Goal: Transaction & Acquisition: Purchase product/service

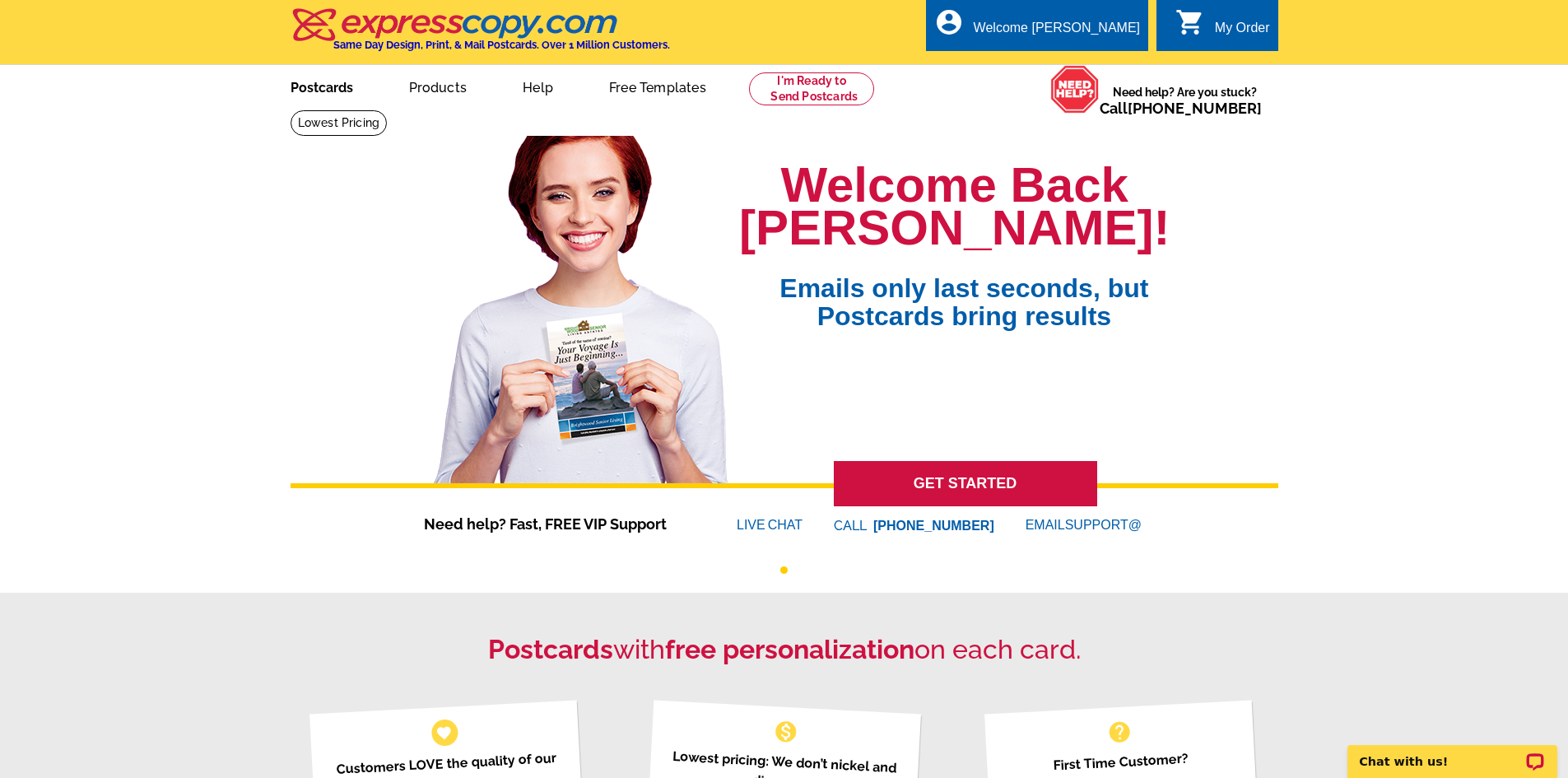
click at [340, 94] on link "Postcards" at bounding box center [321, 85] width 115 height 38
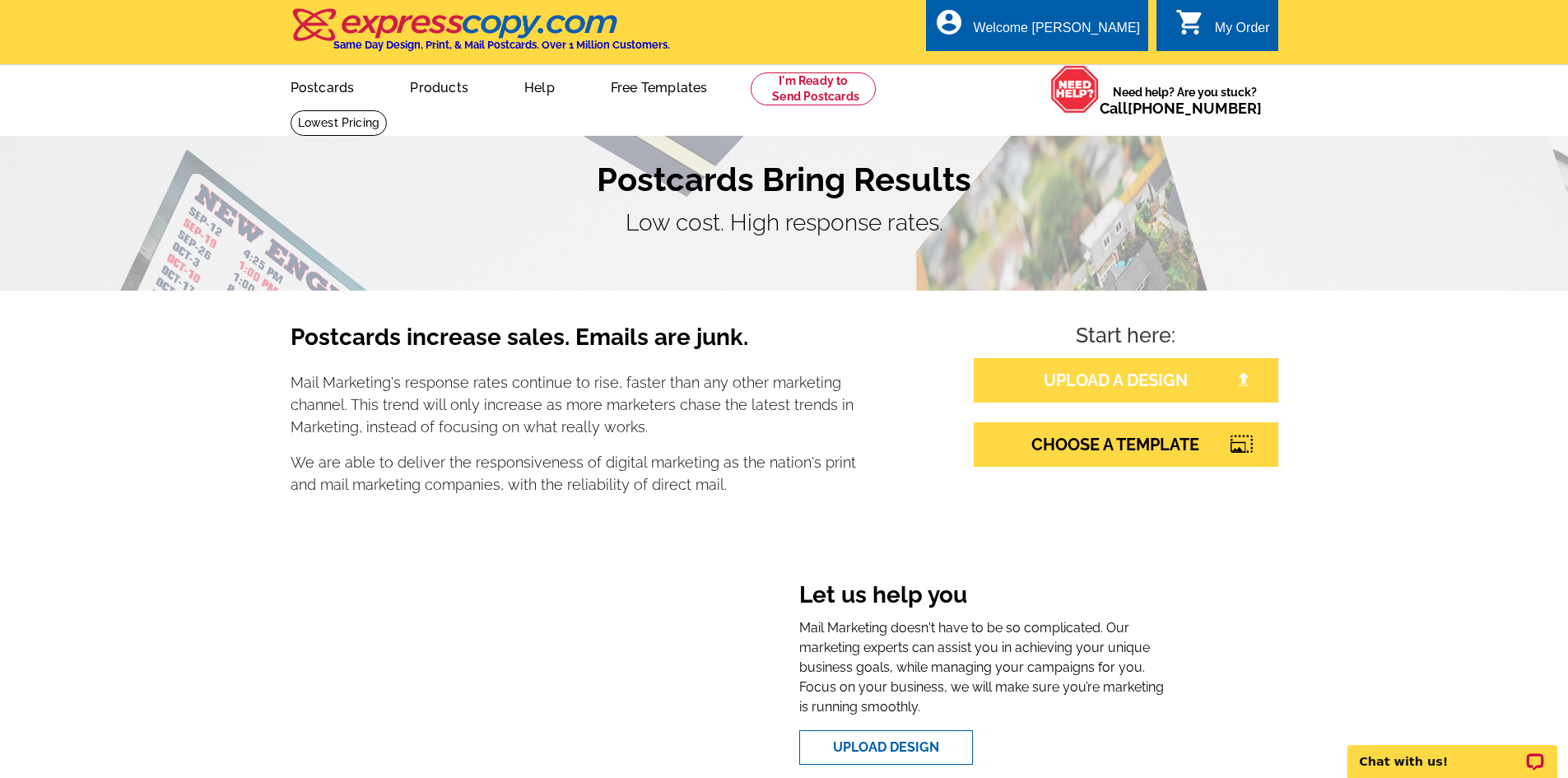
click at [1173, 373] on link "UPLOAD A DESIGN" at bounding box center [1126, 380] width 304 height 44
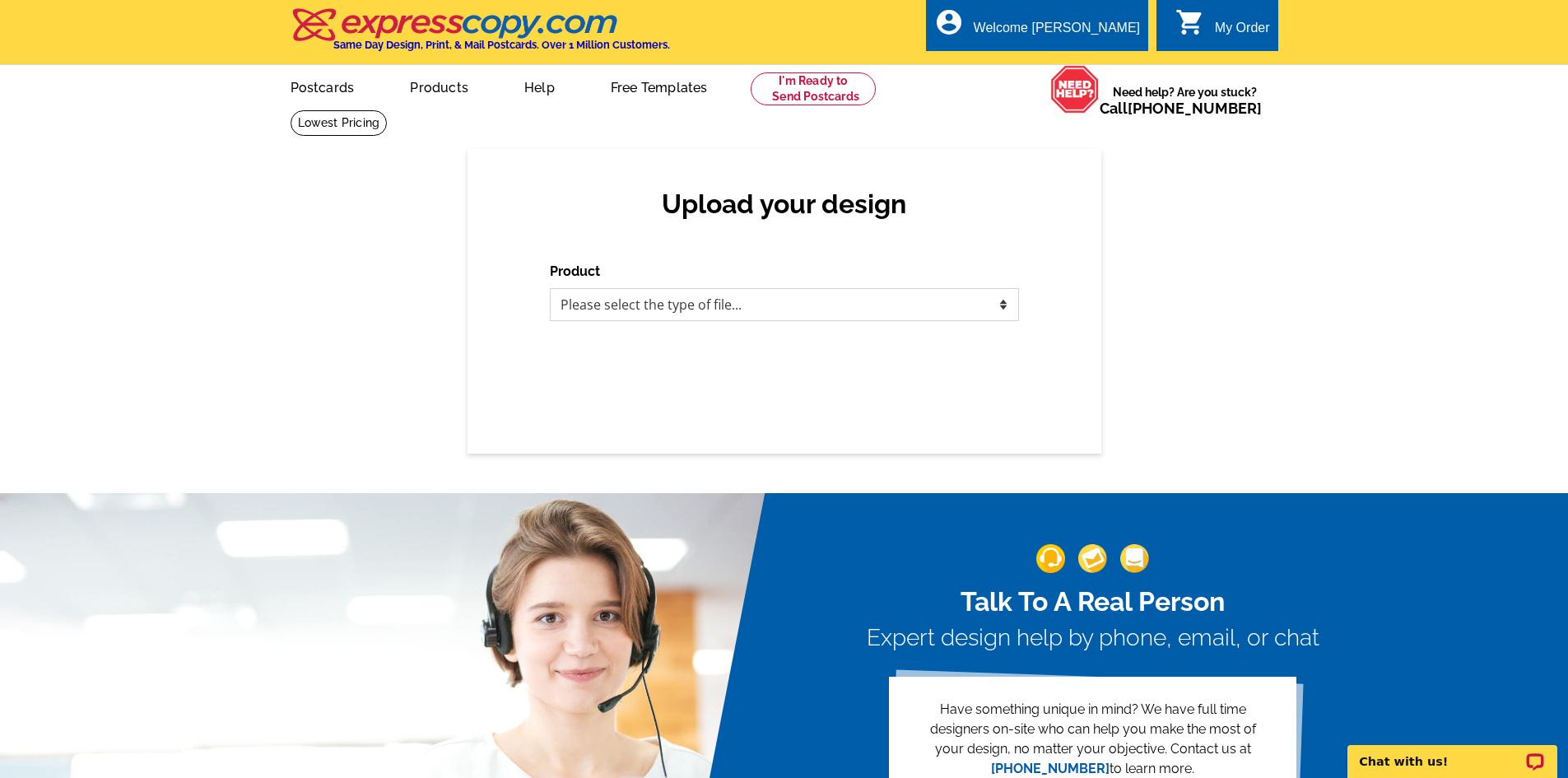
click at [725, 308] on select "Please select the type of file... Postcards Business Cards Letters and flyers G…" at bounding box center [784, 304] width 469 height 33
select select "1"
click at [550, 289] on select "Please select the type of file... Postcards Business Cards Letters and flyers G…" at bounding box center [784, 304] width 469 height 33
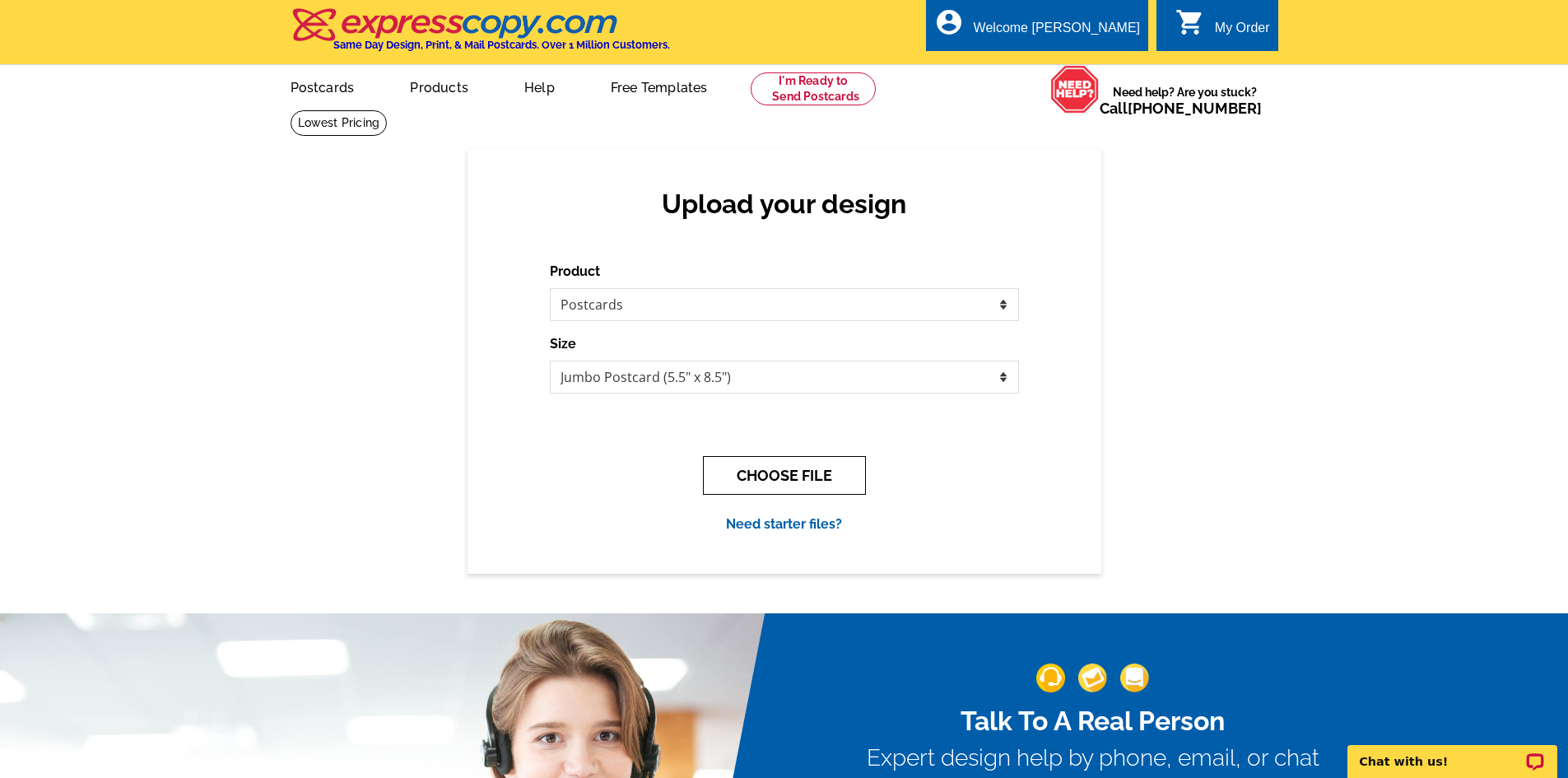
click at [784, 461] on button "CHOOSE FILE" at bounding box center [785, 475] width 163 height 38
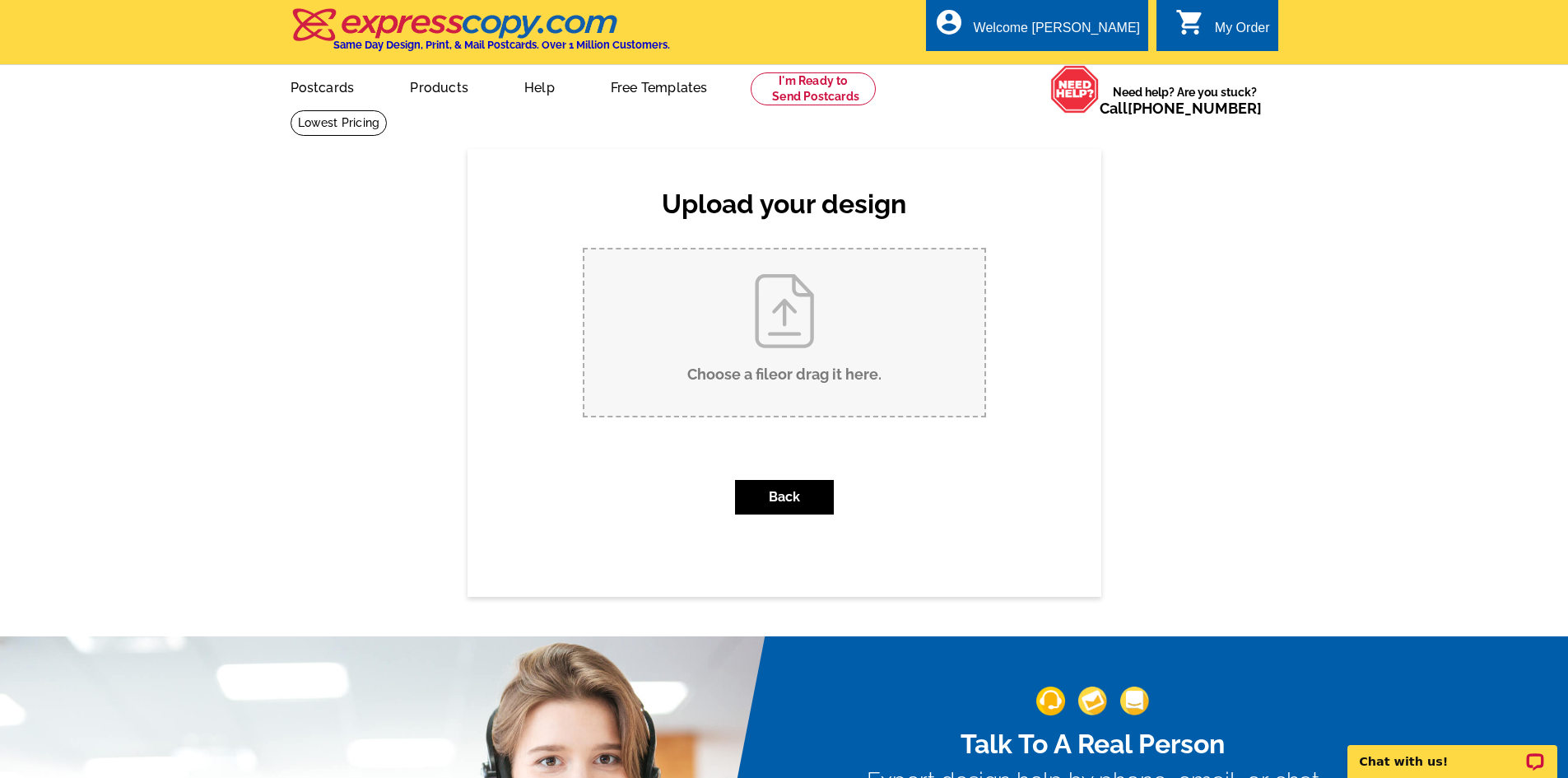
click at [779, 338] on input "Choose a file or drag it here ." at bounding box center [784, 332] width 400 height 166
type input "C:\fakepath\4613 Gen Lowrey Just Listed pc.pdf"
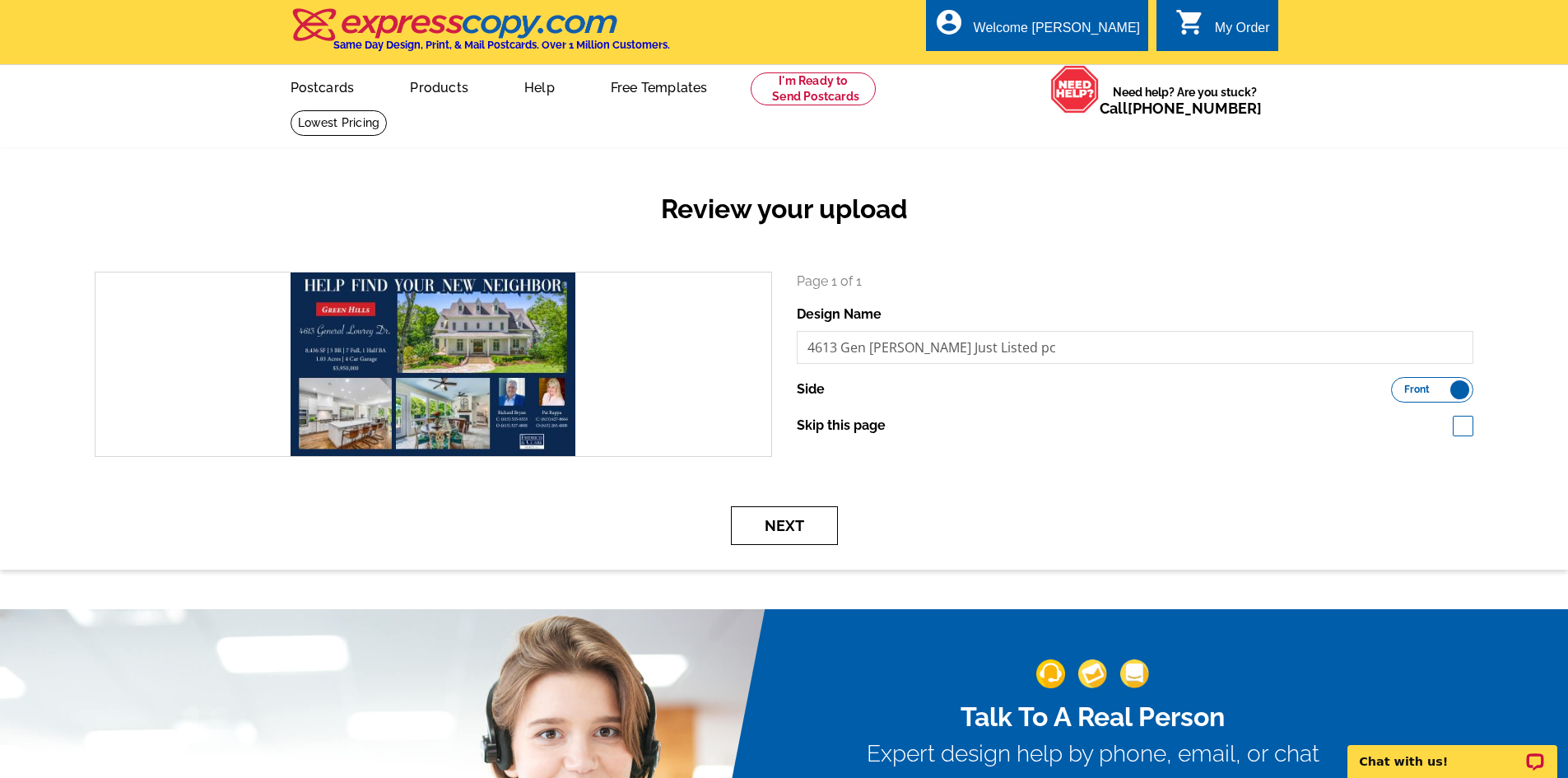
click at [811, 522] on button "Next" at bounding box center [785, 526] width 107 height 38
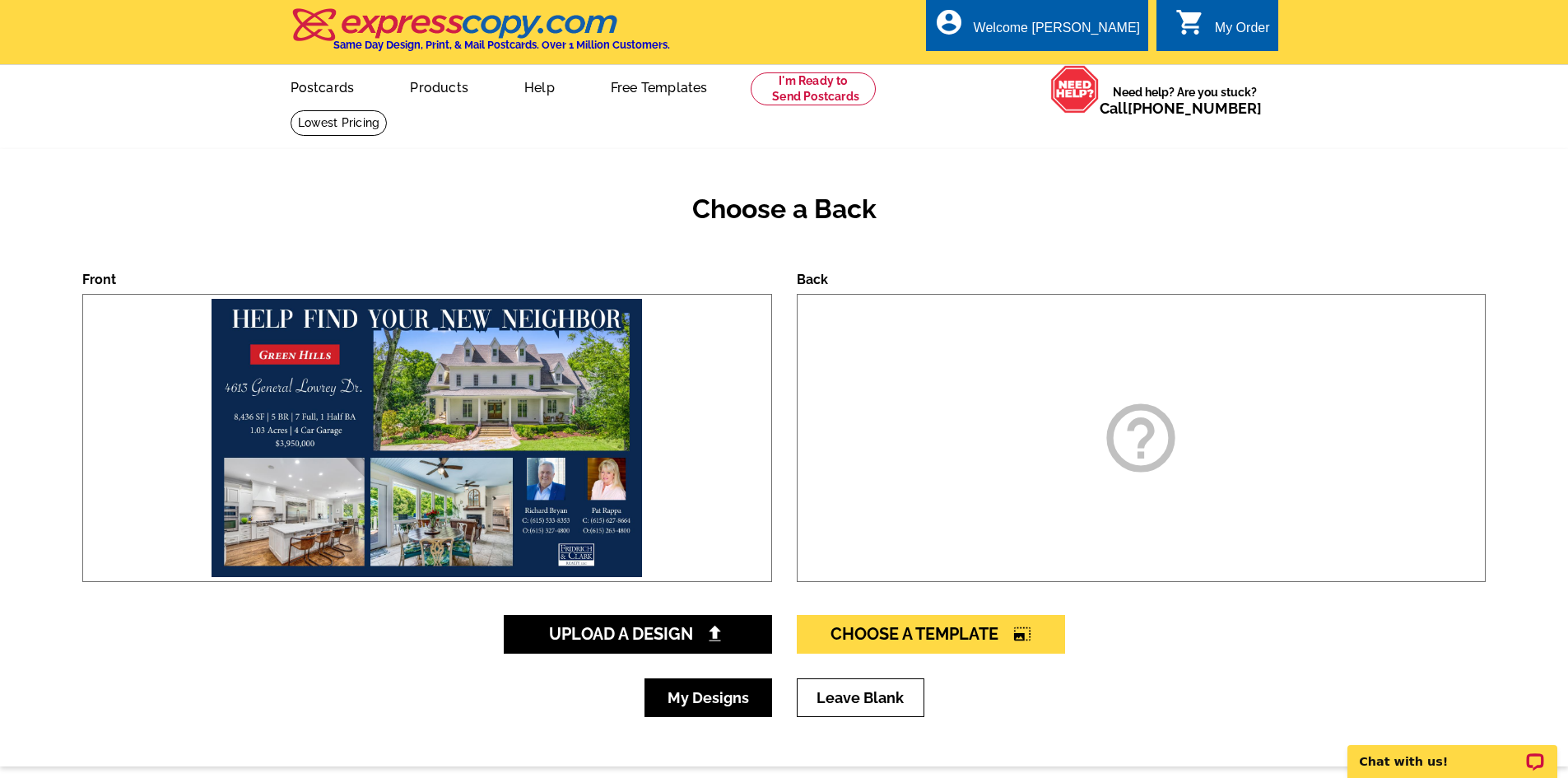
click at [713, 691] on link "My Designs" at bounding box center [708, 697] width 128 height 38
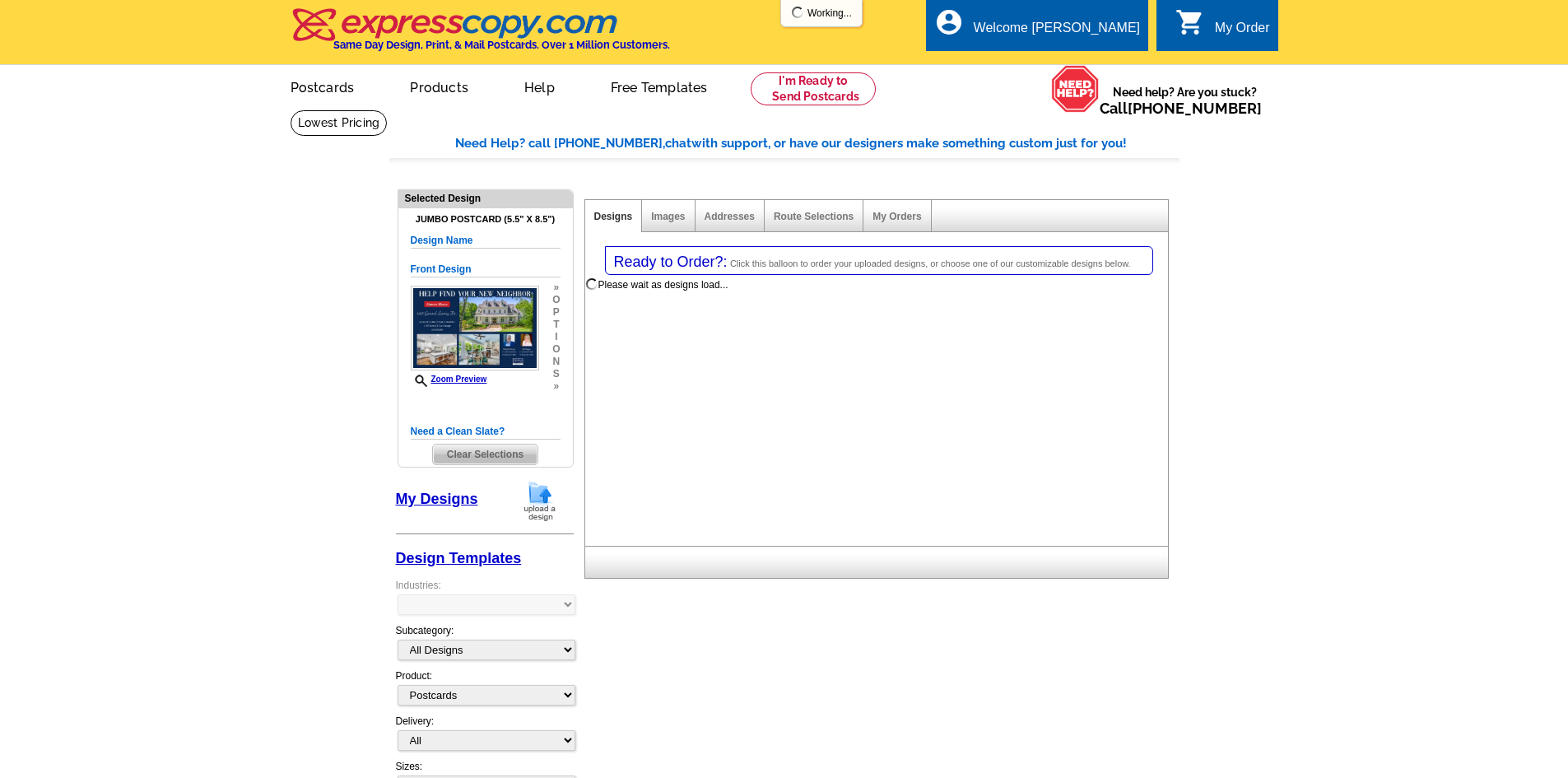
select select "1"
select select "2"
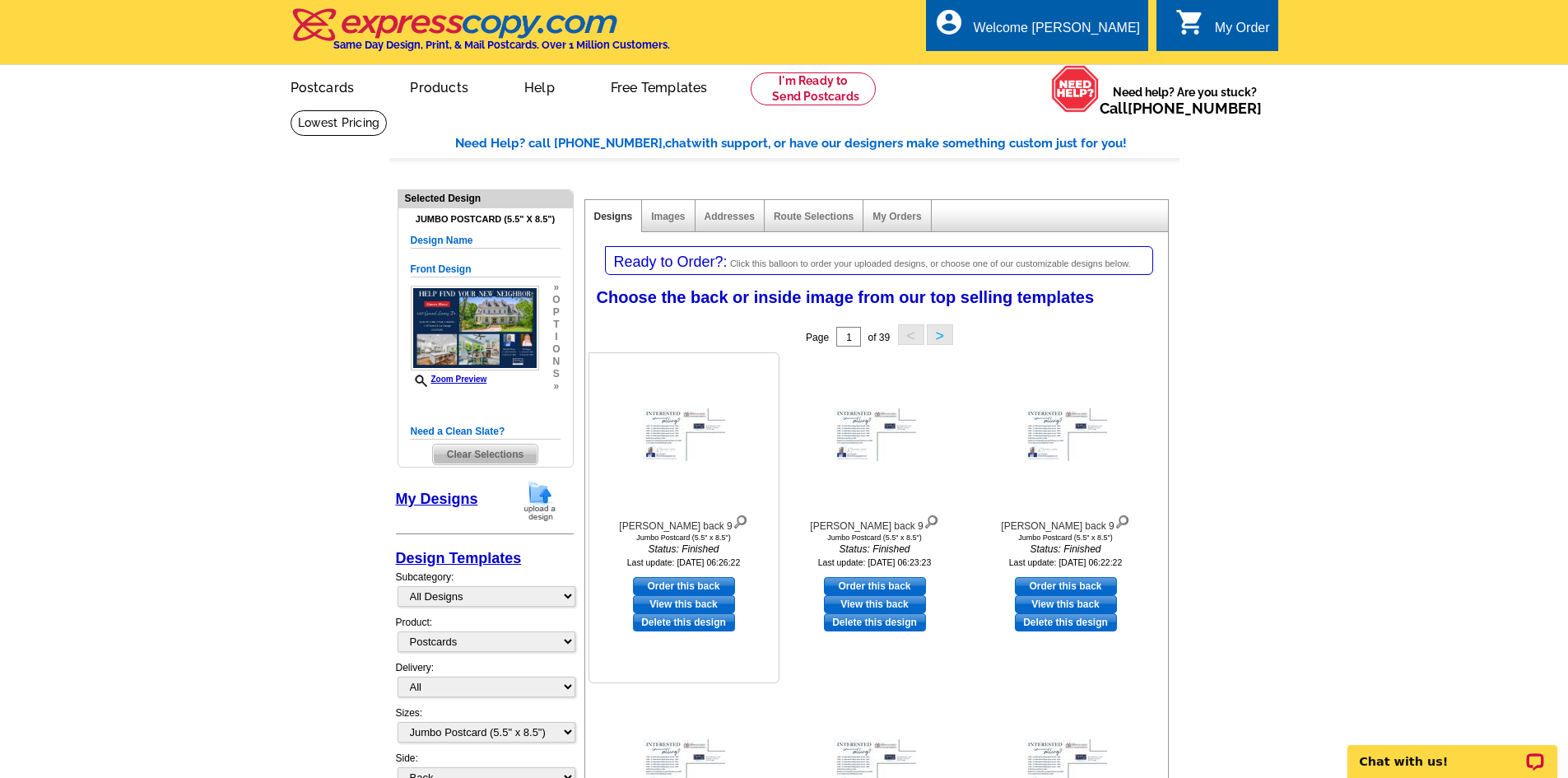
click at [690, 587] on link "Order this back" at bounding box center [684, 585] width 102 height 18
select select "front"
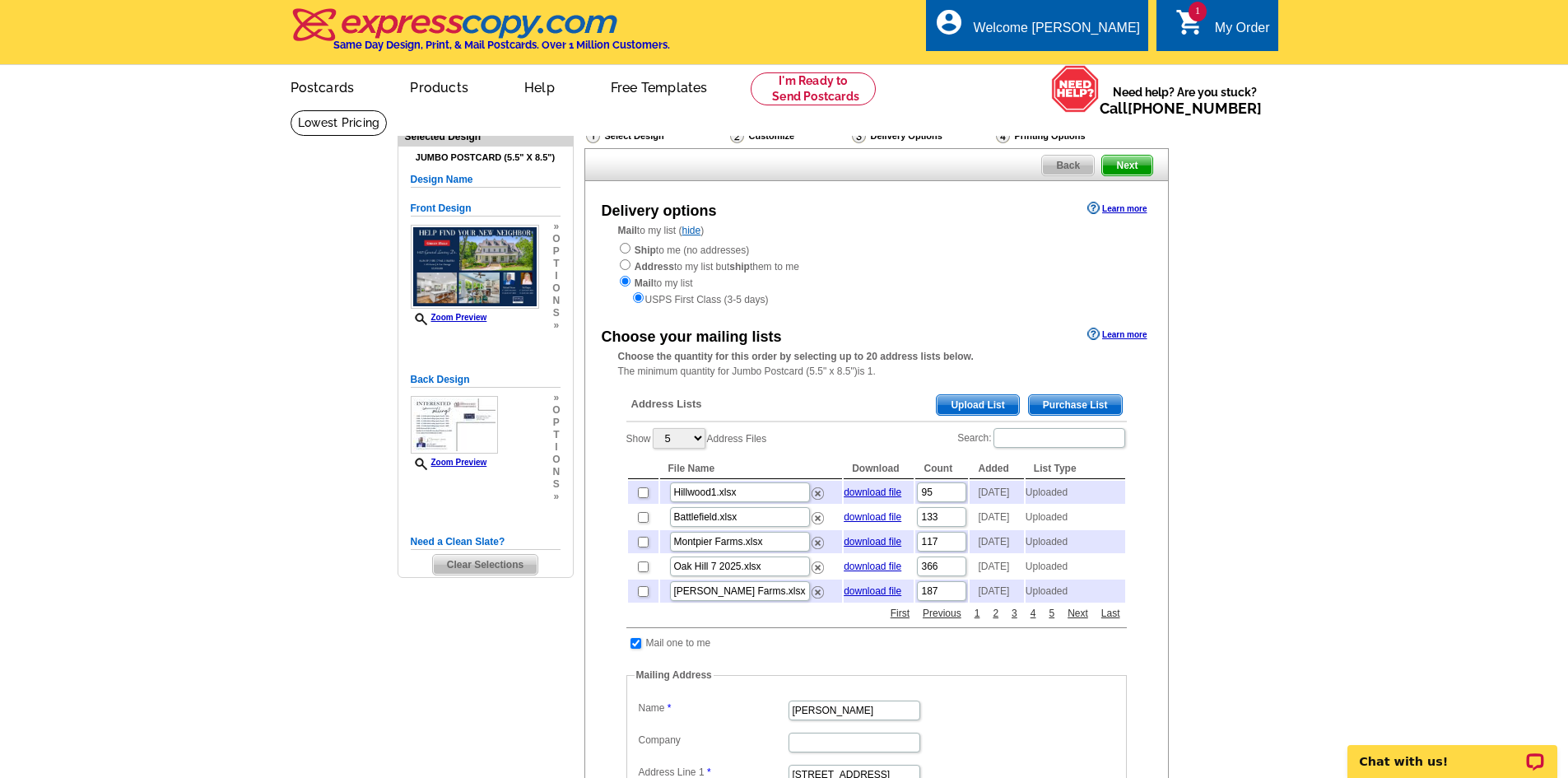
click at [987, 401] on span "Upload List" at bounding box center [977, 405] width 82 height 20
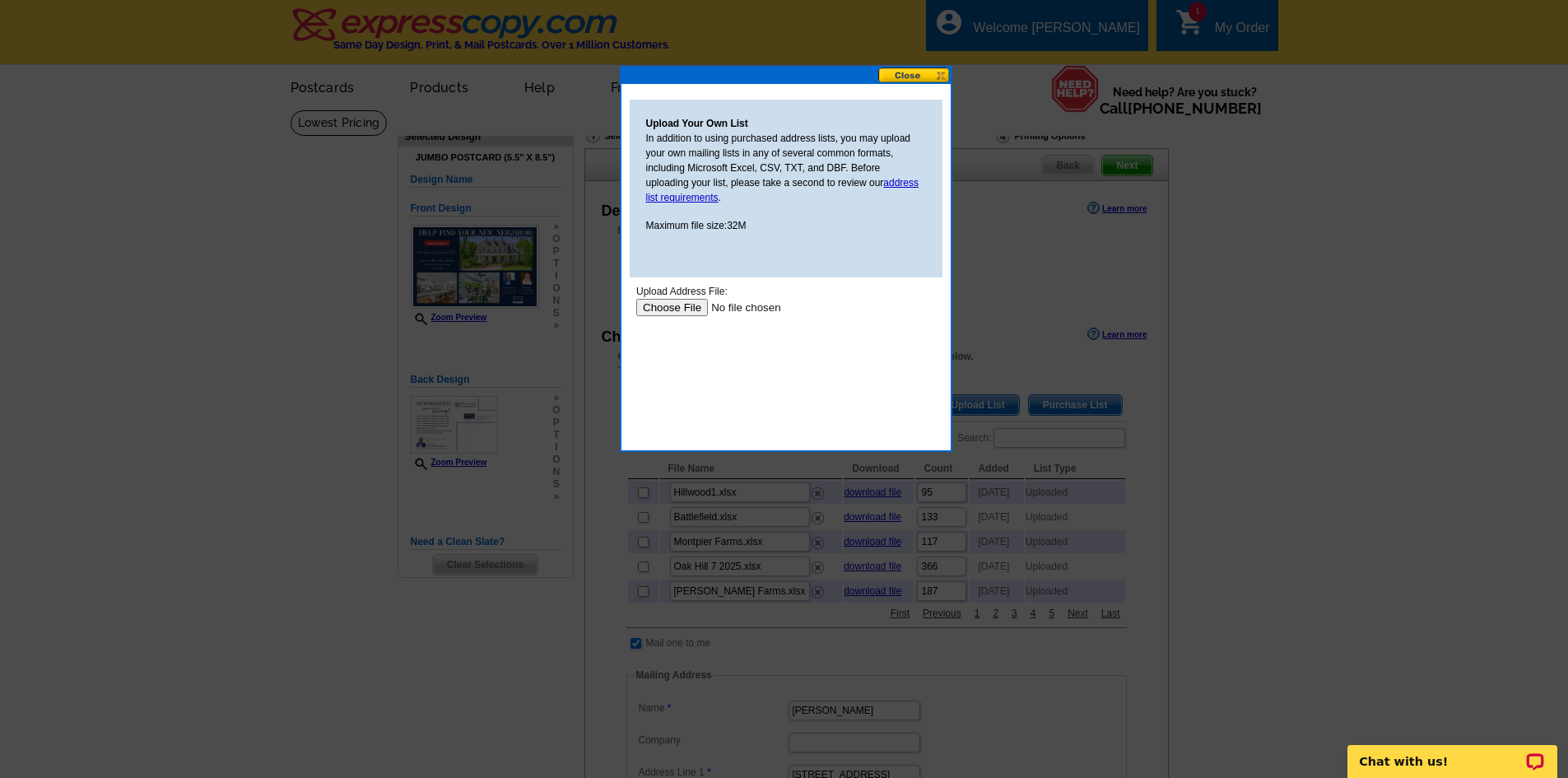
click at [675, 307] on input "file" at bounding box center [739, 307] width 208 height 17
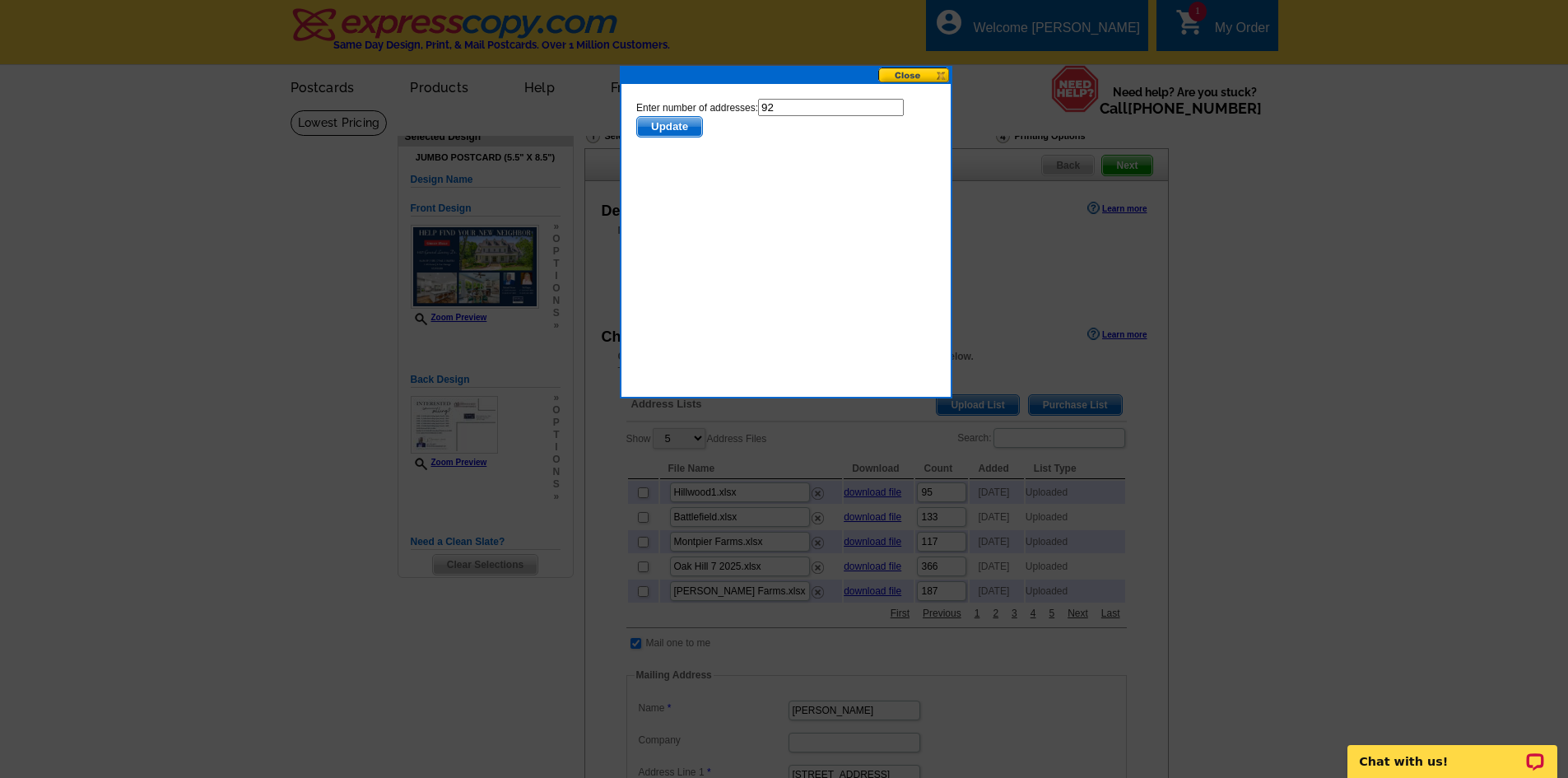
click at [687, 128] on span "Update" at bounding box center [669, 127] width 65 height 20
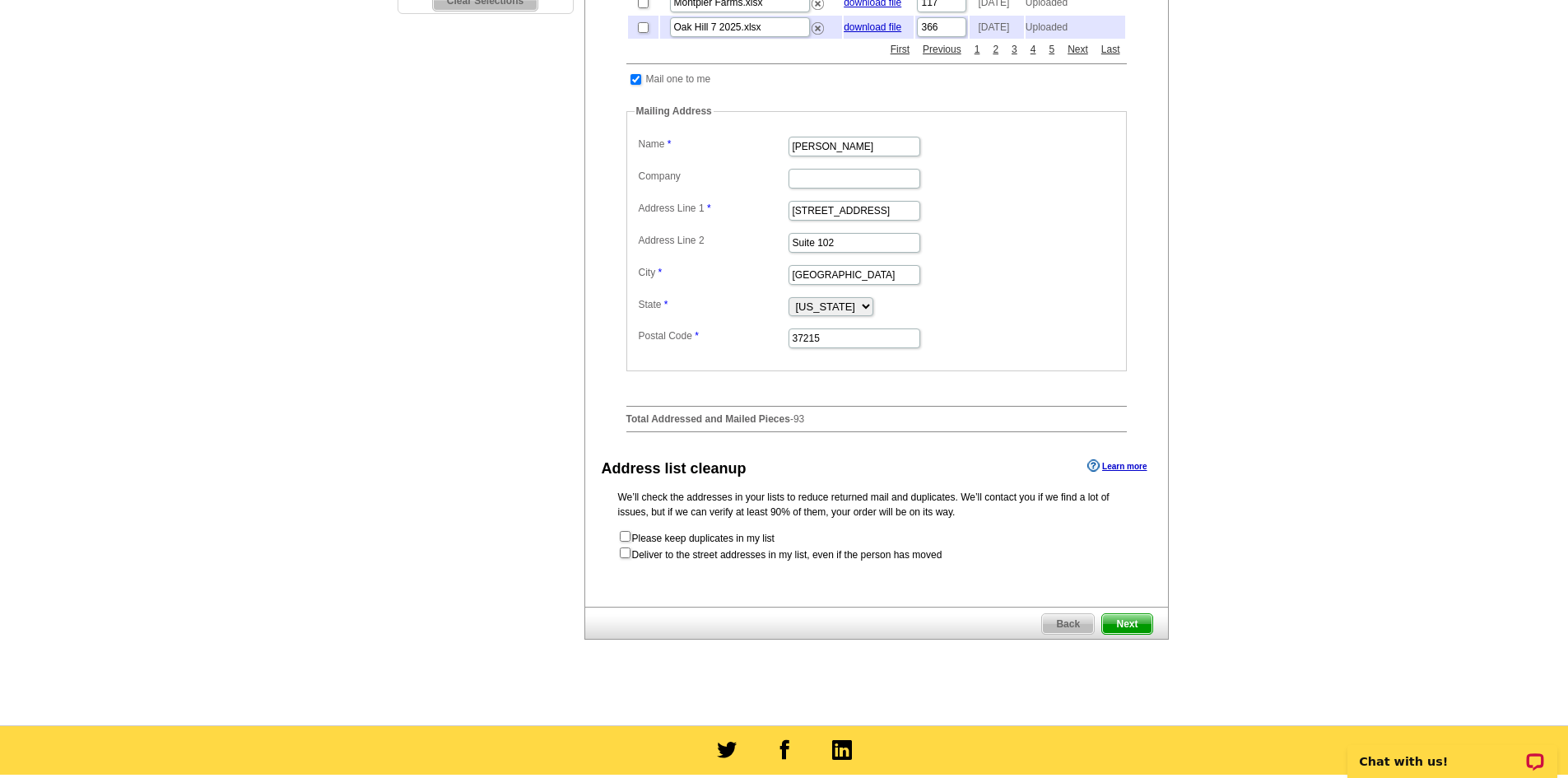
scroll to position [577, 0]
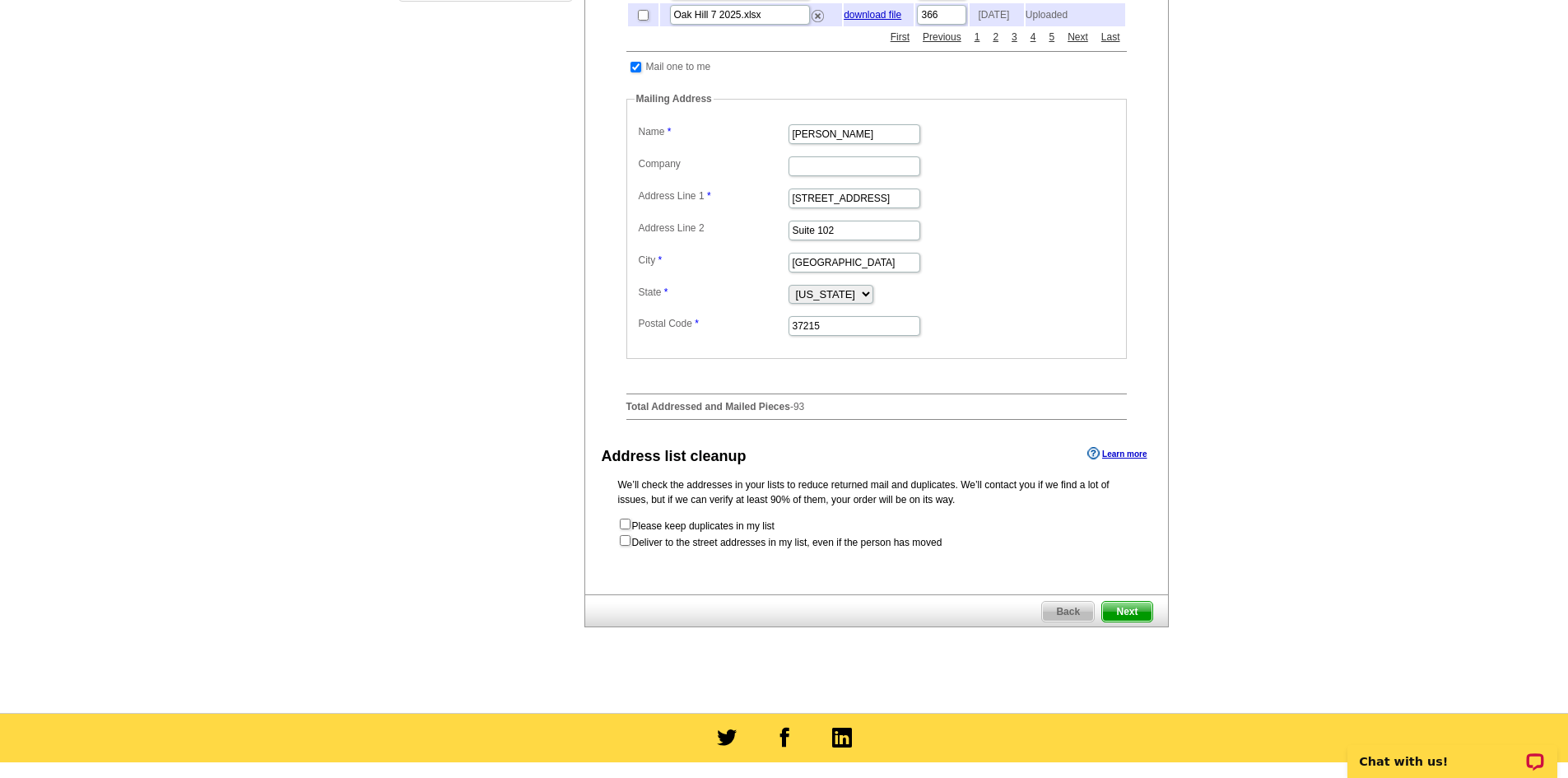
click at [1131, 622] on span "Next" at bounding box center [1127, 611] width 49 height 20
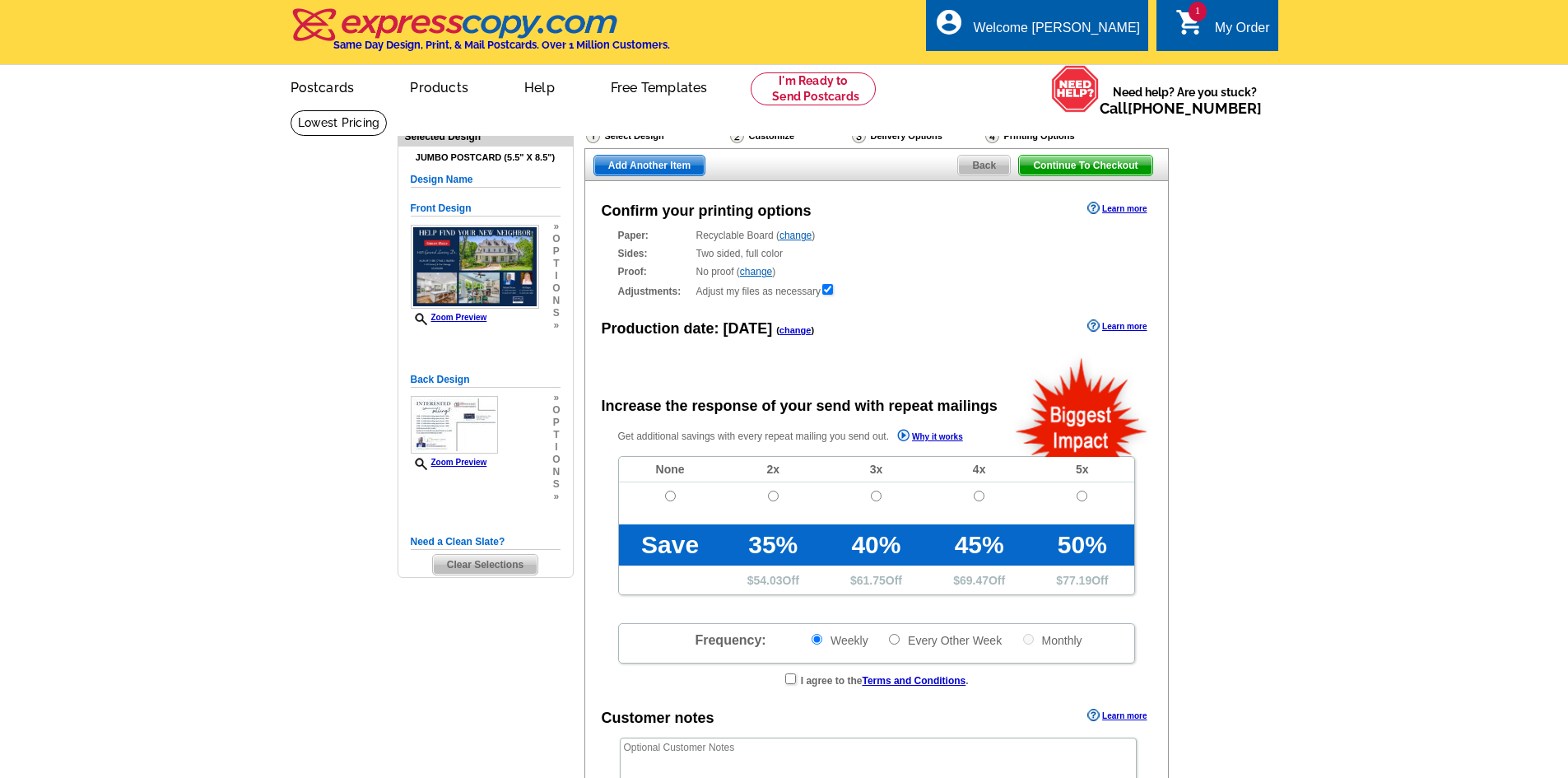
radio input "false"
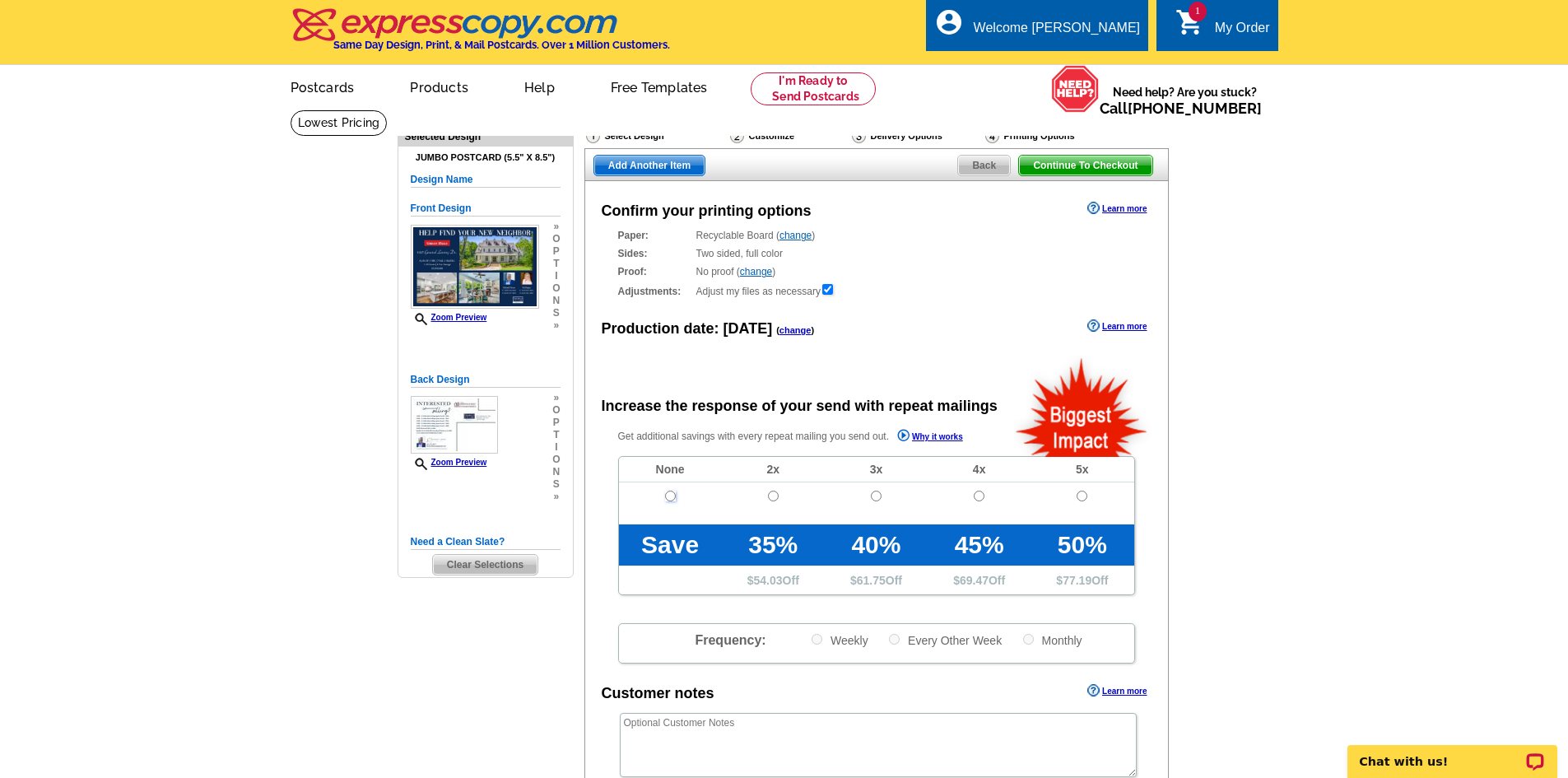
click at [674, 499] on input "radio" at bounding box center [670, 495] width 11 height 11
radio input "true"
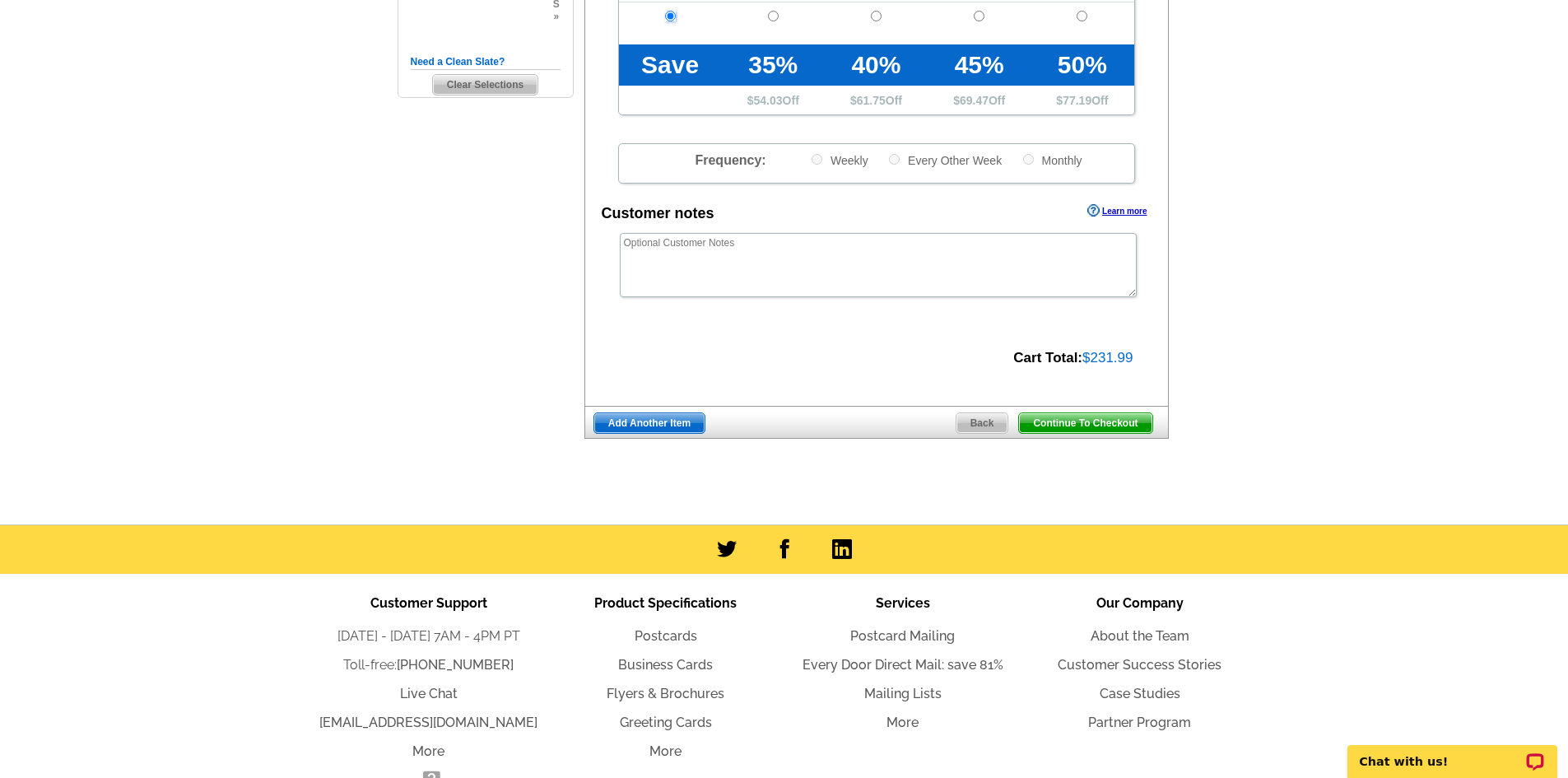
scroll to position [494, 0]
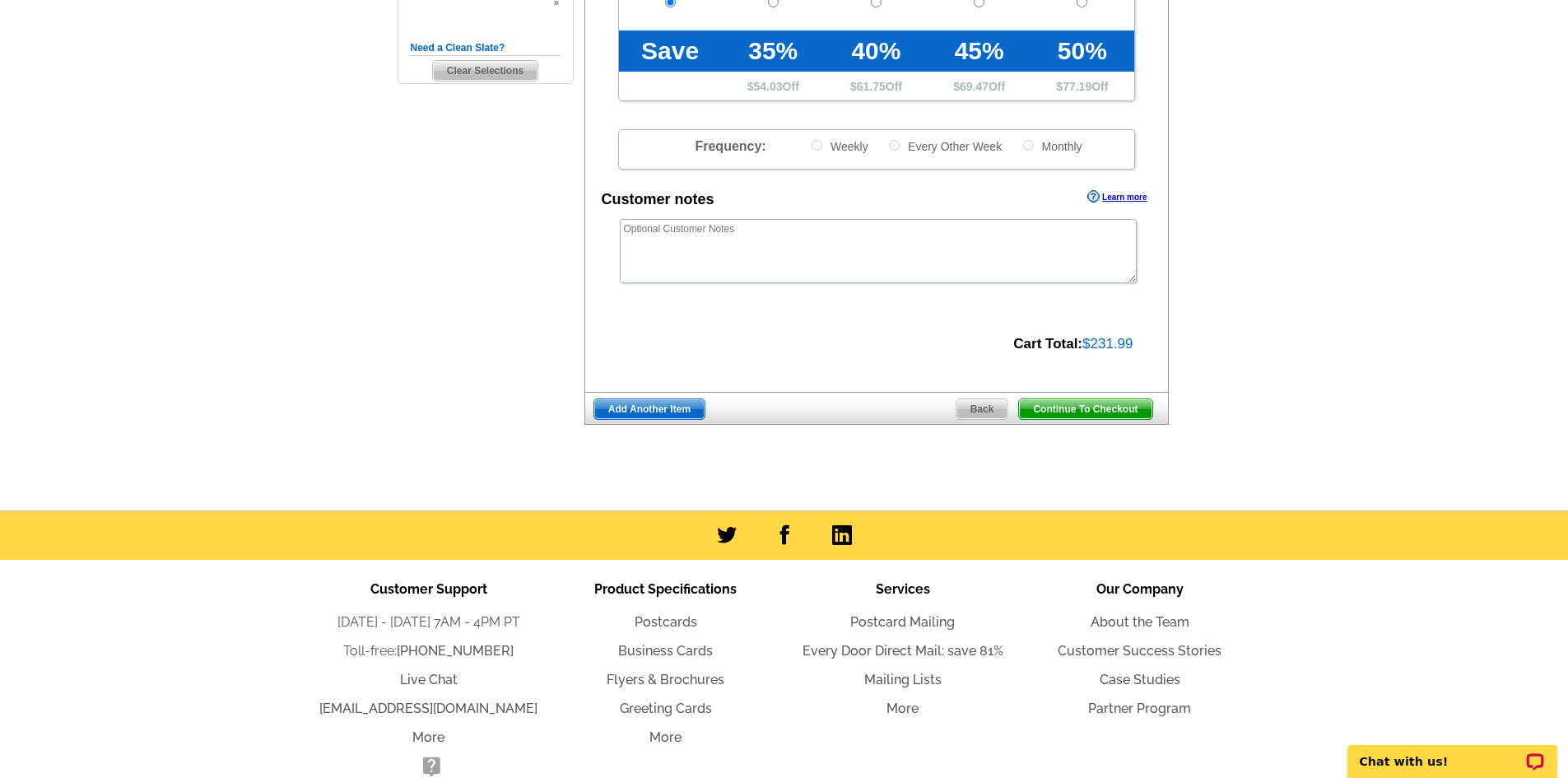
click at [1132, 404] on span "Continue To Checkout" at bounding box center [1085, 409] width 132 height 20
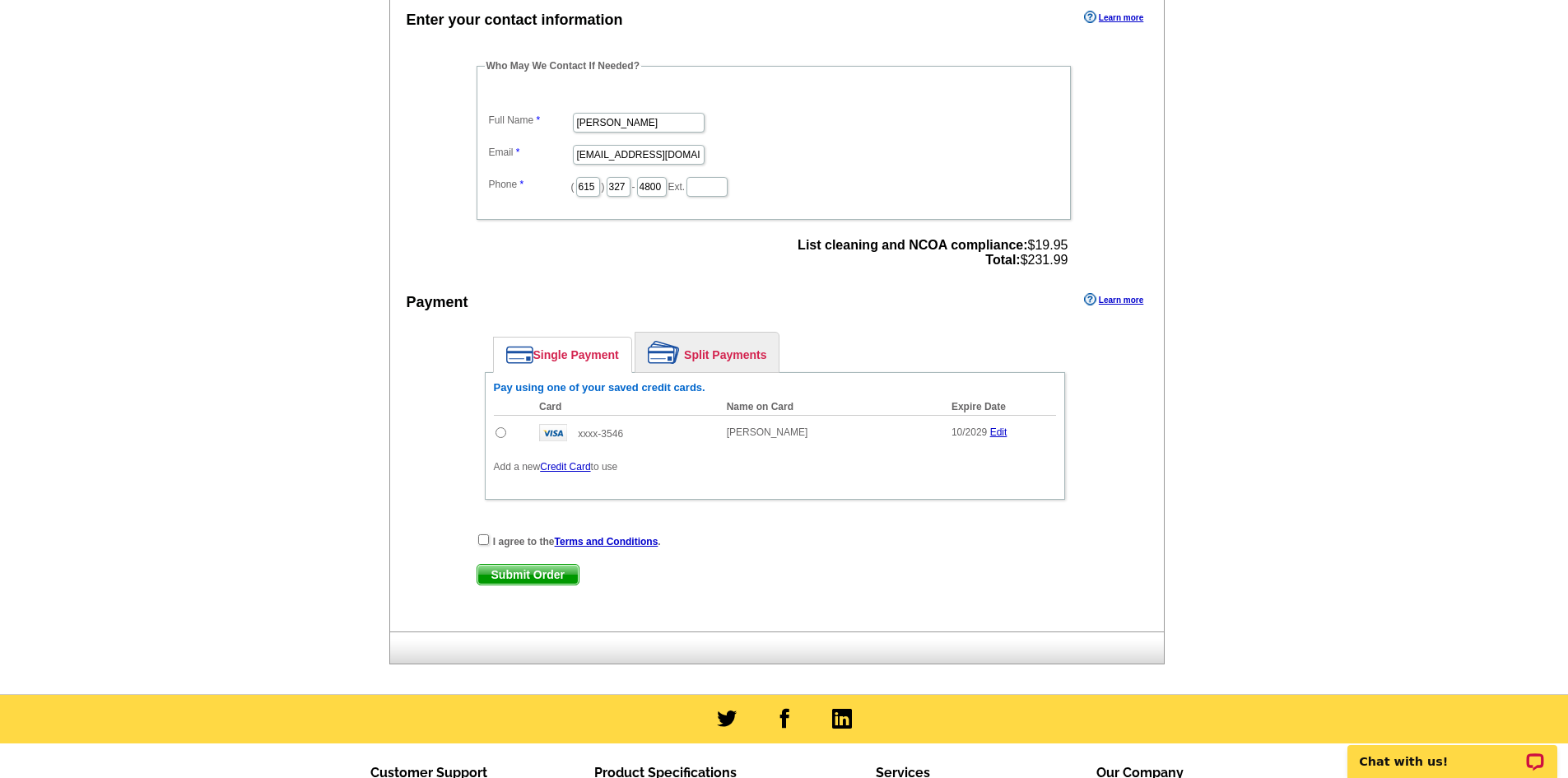
scroll to position [494, 0]
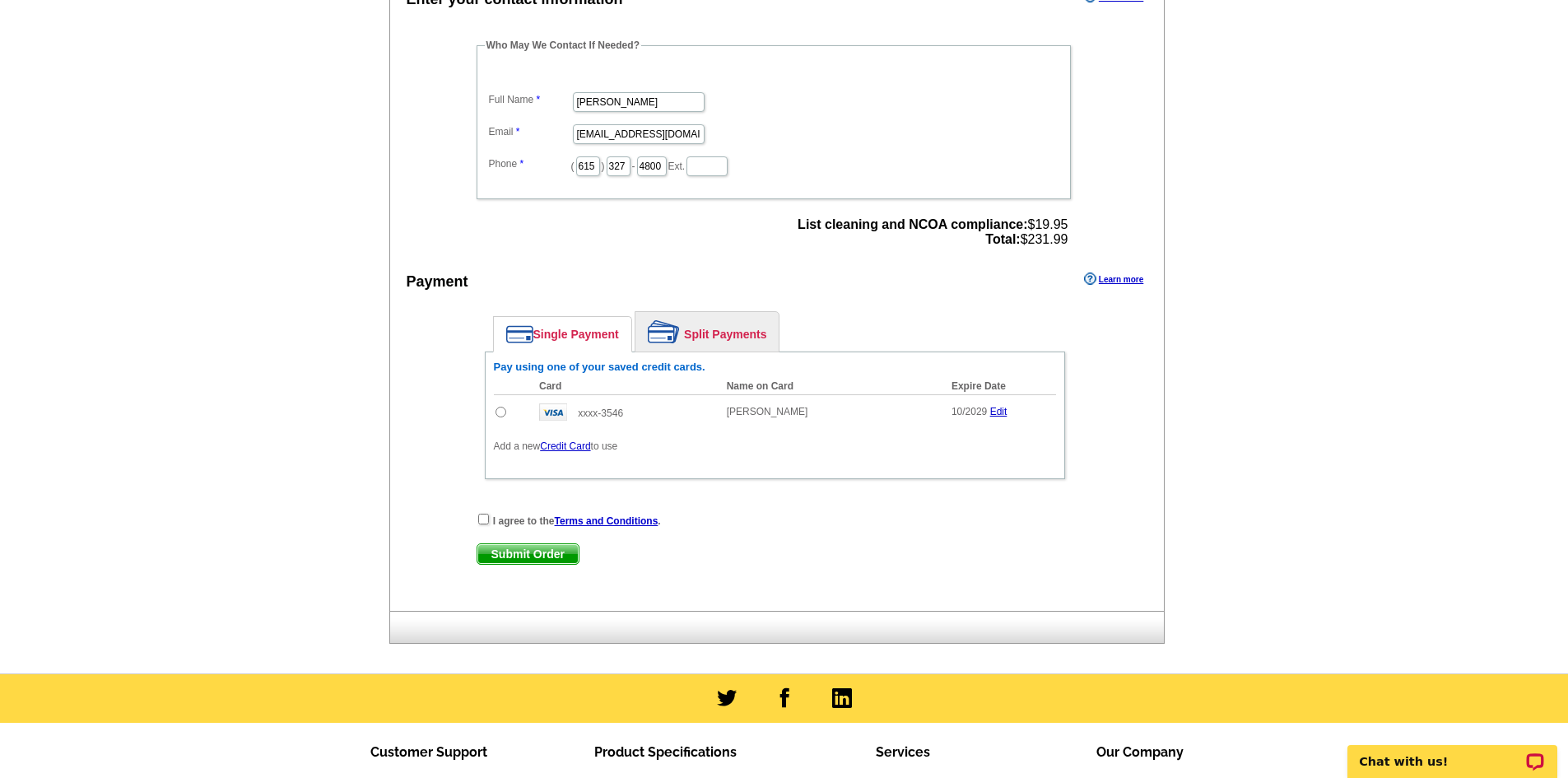
click at [503, 416] on input "radio" at bounding box center [500, 412] width 11 height 11
radio input "true"
click at [484, 523] on input "checkbox" at bounding box center [483, 518] width 11 height 11
checkbox input "true"
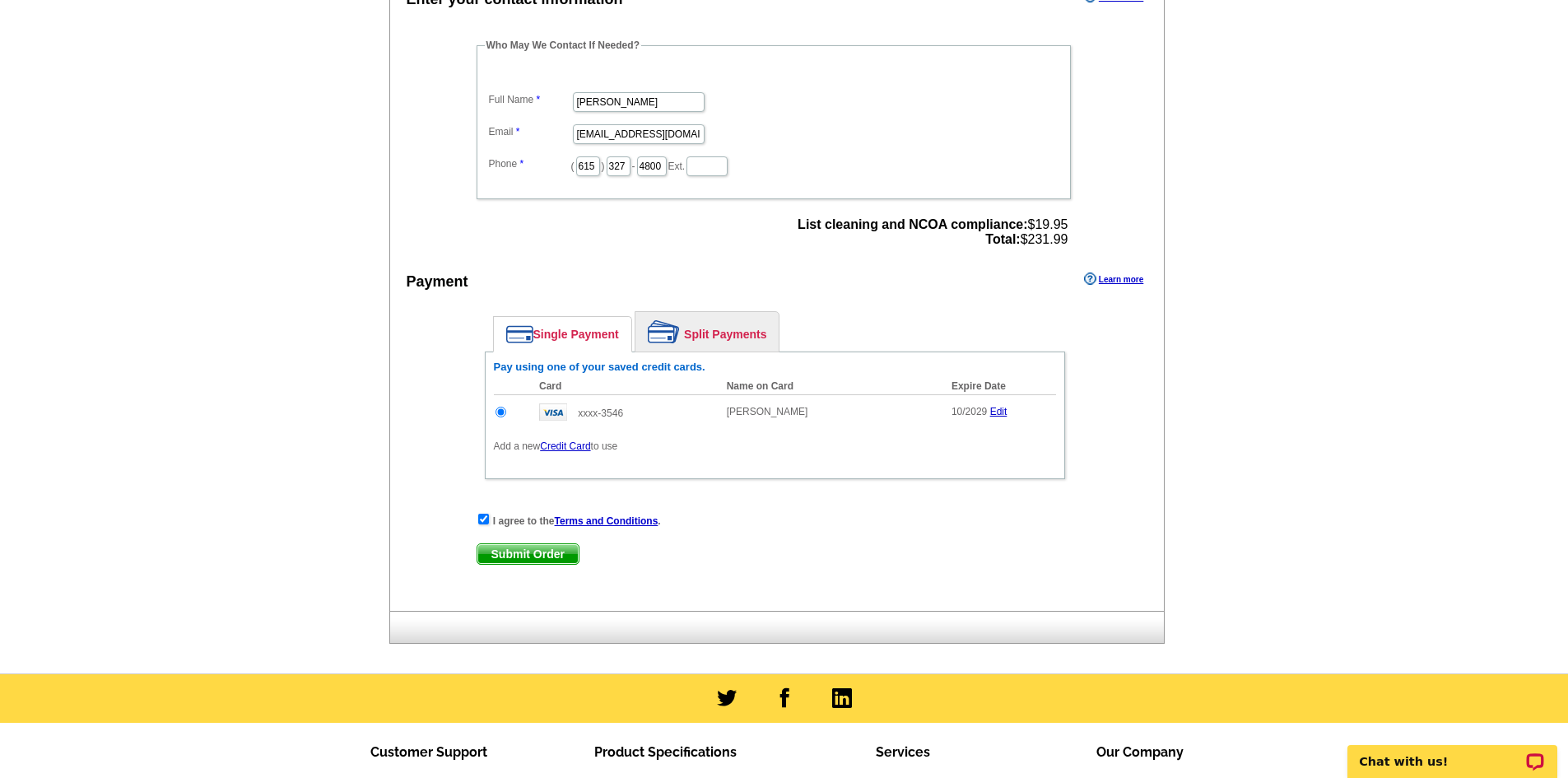
click at [548, 553] on span "Submit Order" at bounding box center [529, 554] width 102 height 20
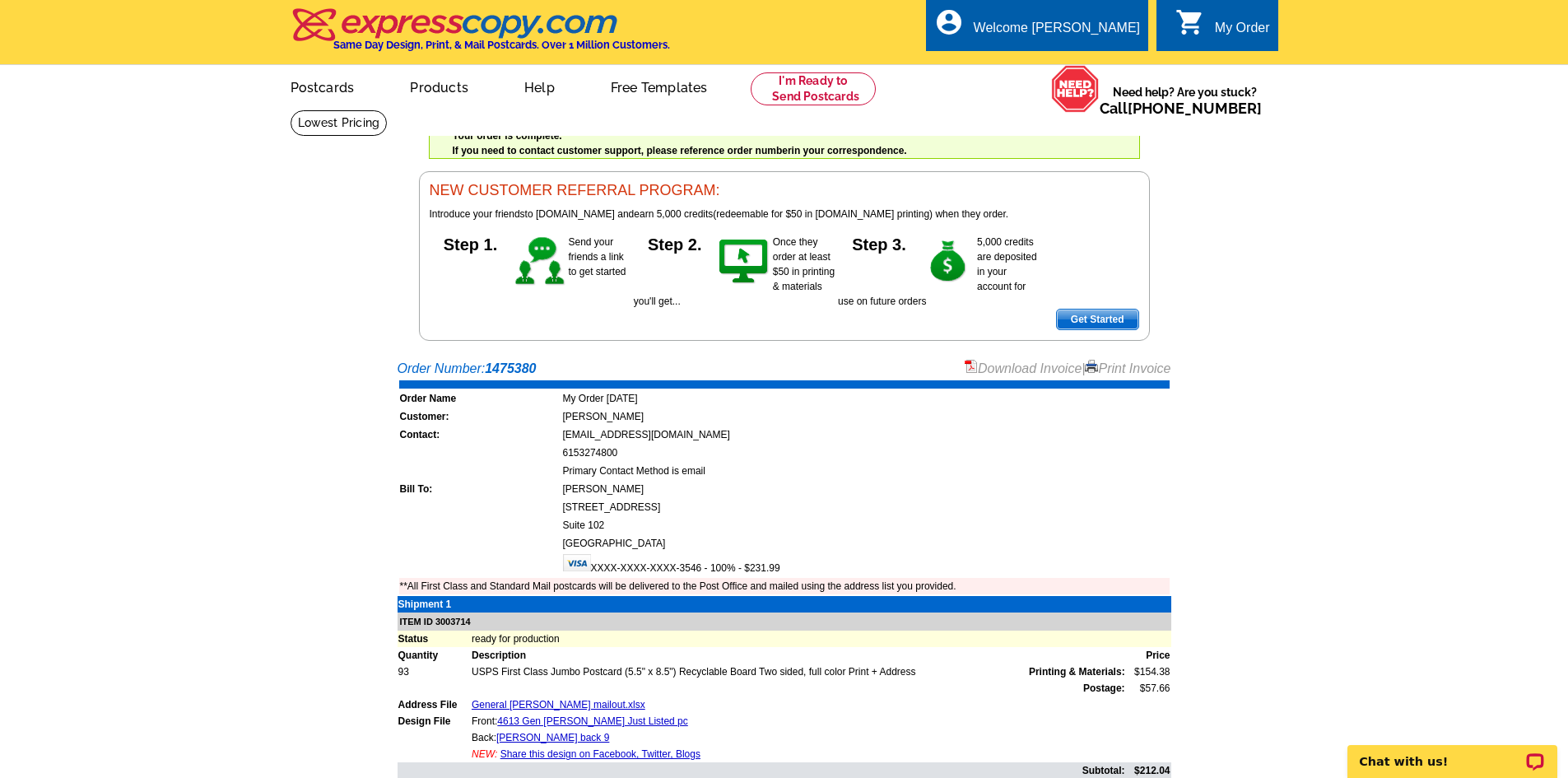
click at [1100, 367] on link "Print Invoice" at bounding box center [1128, 368] width 85 height 14
